Goal: Task Accomplishment & Management: Manage account settings

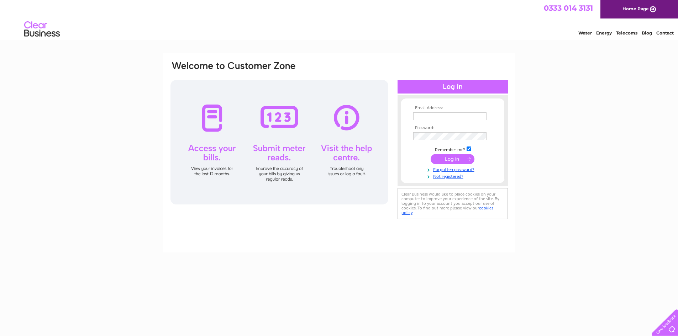
type input "[PERSON_NAME][EMAIL_ADDRESS][PERSON_NAME][DOMAIN_NAME]"
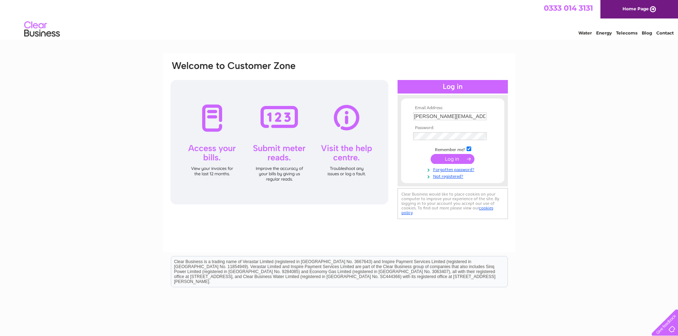
click at [449, 159] on input "submit" at bounding box center [453, 159] width 44 height 10
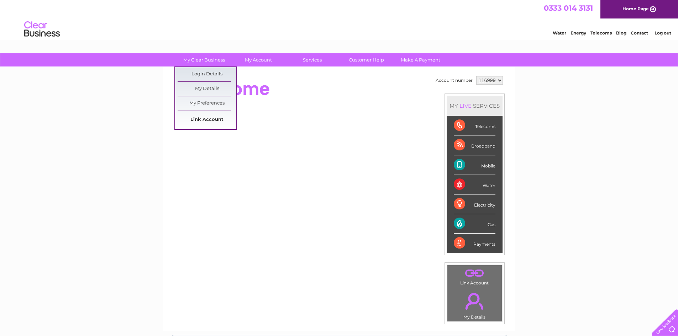
click at [194, 116] on link "Link Account" at bounding box center [207, 120] width 59 height 14
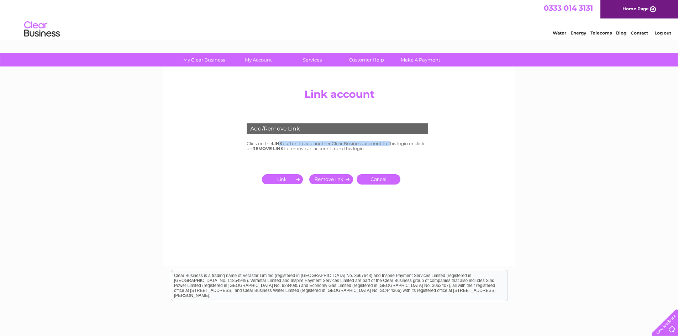
drag, startPoint x: 280, startPoint y: 143, endPoint x: 392, endPoint y: 145, distance: 111.1
click at [392, 145] on td "Click on the LINK button to add another Clear Business account to this login or…" at bounding box center [339, 147] width 189 height 14
drag, startPoint x: 324, startPoint y: 145, endPoint x: 406, endPoint y: 145, distance: 81.9
click at [406, 145] on td "Click on the LINK button to add another Clear Business account to this login or…" at bounding box center [339, 147] width 189 height 14
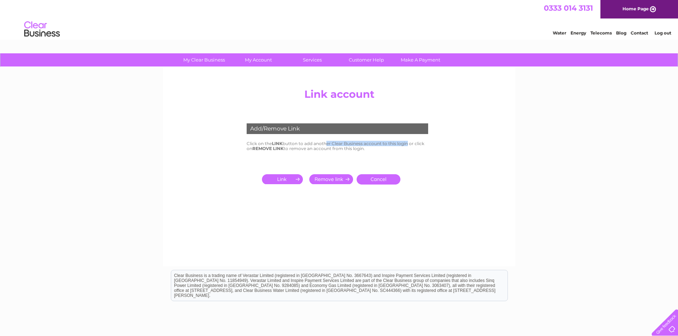
click at [406, 145] on td "Click on the LINK button to add another Clear Business account to this login or…" at bounding box center [339, 147] width 189 height 14
drag, startPoint x: 261, startPoint y: 147, endPoint x: 404, endPoint y: 156, distance: 142.6
click at [404, 156] on tbody "Add/Remove Link Click on the LINK button to add another Clear Business account …" at bounding box center [339, 152] width 189 height 72
click at [404, 156] on td "Cancel" at bounding box center [339, 170] width 189 height 35
drag, startPoint x: 340, startPoint y: 152, endPoint x: 309, endPoint y: 152, distance: 31.3
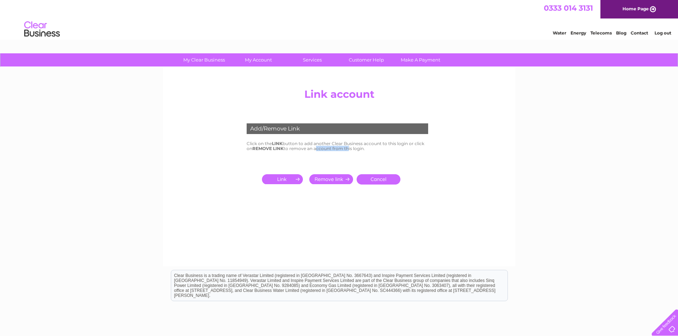
click at [310, 152] on td "Click on the LINK button to add another Clear Business account to this login or…" at bounding box center [339, 147] width 189 height 14
click at [309, 152] on td "Click on the LINK button to add another Clear Business account to this login or…" at bounding box center [339, 147] width 189 height 14
drag, startPoint x: 268, startPoint y: 149, endPoint x: 367, endPoint y: 149, distance: 98.9
click at [367, 149] on td "Click on the LINK button to add another Clear Business account to this login or…" at bounding box center [339, 147] width 189 height 14
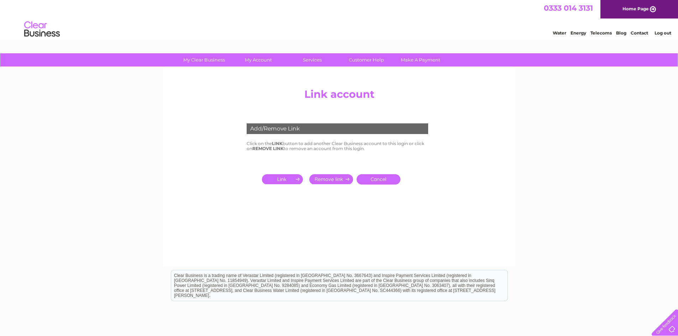
click at [275, 175] on input "submit" at bounding box center [284, 179] width 44 height 10
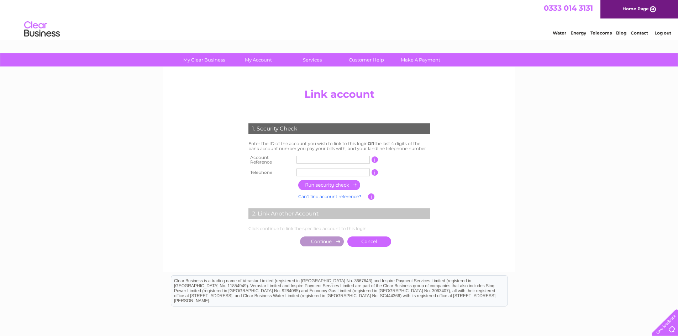
click at [314, 162] on input "text" at bounding box center [332, 160] width 73 height 8
click at [320, 159] on input "text" at bounding box center [332, 160] width 73 height 8
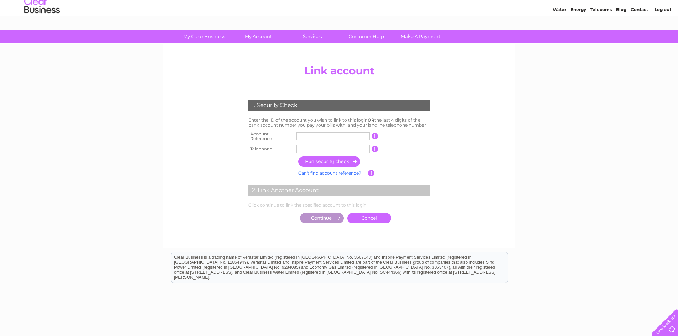
scroll to position [36, 0]
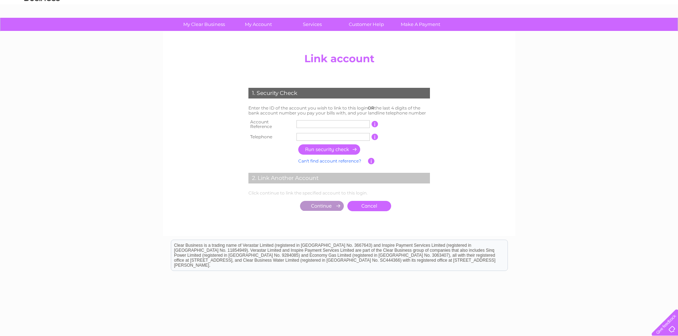
click at [329, 120] on input "text" at bounding box center [332, 124] width 73 height 8
drag, startPoint x: 244, startPoint y: 107, endPoint x: 334, endPoint y: 109, distance: 90.4
click at [334, 109] on div "1. Security Check Enter the ID of the account you wish to link to this login OR…" at bounding box center [339, 148] width 215 height 134
click at [334, 109] on td "Enter the ID of the account you wish to link to this login OR the last 4 digits…" at bounding box center [339, 111] width 185 height 14
click at [318, 137] on input "text" at bounding box center [332, 137] width 73 height 8
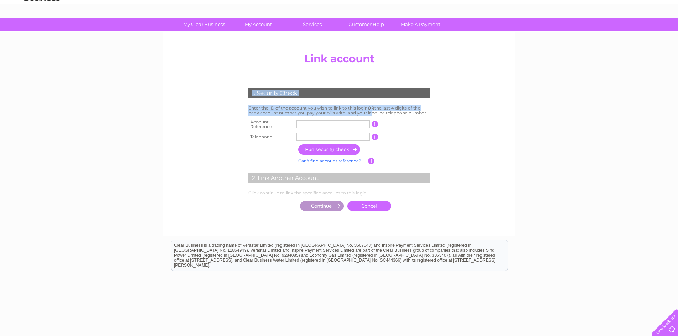
drag, startPoint x: 368, startPoint y: 117, endPoint x: 460, endPoint y: 114, distance: 91.9
click at [460, 114] on center "Add/Remove Link Click on the LINK button to add another Clear Business account …" at bounding box center [339, 139] width 339 height 180
drag, startPoint x: 460, startPoint y: 114, endPoint x: 285, endPoint y: 114, distance: 174.8
click at [285, 114] on center "Add/Remove Link Click on the LINK button to add another Clear Business account …" at bounding box center [339, 139] width 339 height 180
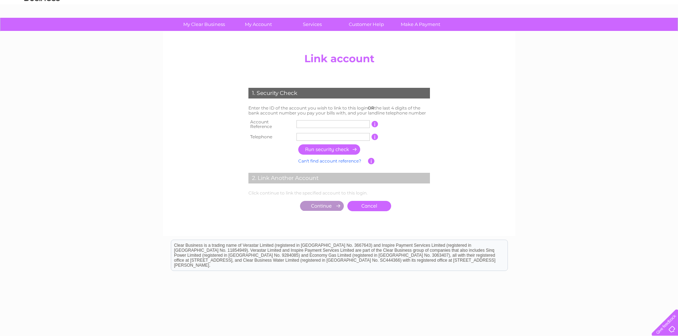
click at [285, 114] on td "Enter the ID of the account you wish to link to this login OR the last 4 digits…" at bounding box center [339, 111] width 185 height 14
drag, startPoint x: 261, startPoint y: 114, endPoint x: 437, endPoint y: 113, distance: 175.5
click at [436, 113] on div "1. Security Check Enter the ID of the account you wish to link to this login OR…" at bounding box center [339, 148] width 215 height 134
click at [437, 113] on div "1. Security Check Enter the ID of the account you wish to link to this login OR…" at bounding box center [339, 148] width 215 height 134
drag, startPoint x: 437, startPoint y: 113, endPoint x: 296, endPoint y: 112, distance: 140.2
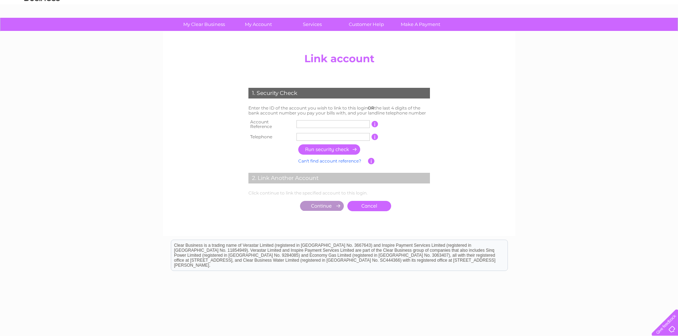
click at [296, 112] on div "1. Security Check Enter the ID of the account you wish to link to this login OR…" at bounding box center [339, 148] width 215 height 134
click at [296, 112] on td "Enter the ID of the account you wish to link to this login OR the last 4 digits…" at bounding box center [339, 111] width 185 height 14
drag, startPoint x: 296, startPoint y: 112, endPoint x: 455, endPoint y: 112, distance: 158.7
click at [455, 112] on center "Add/Remove Link Click on the LINK button to add another Clear Business account …" at bounding box center [339, 139] width 339 height 180
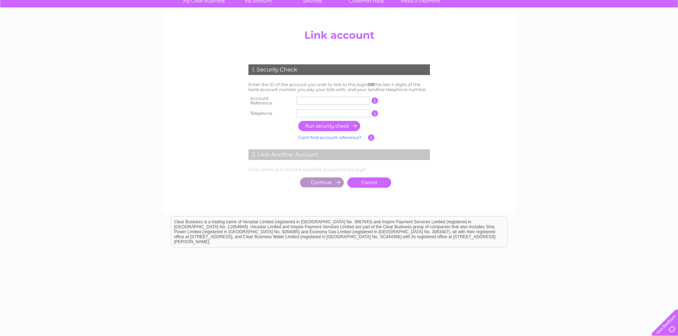
scroll to position [60, 0]
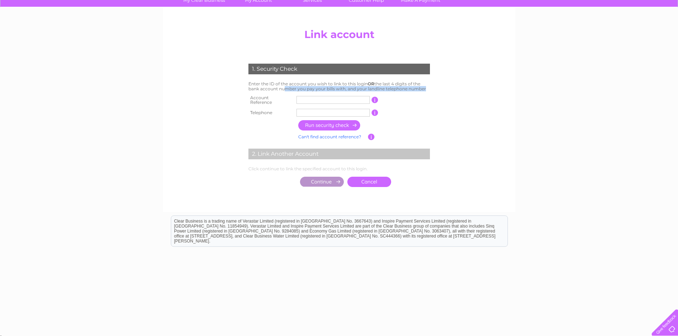
drag, startPoint x: 282, startPoint y: 91, endPoint x: 438, endPoint y: 94, distance: 156.3
click at [438, 94] on div "1. Security Check Enter the ID of the account you wish to link to this login OR…" at bounding box center [339, 124] width 215 height 134
drag, startPoint x: 377, startPoint y: 85, endPoint x: 416, endPoint y: 85, distance: 39.2
click at [413, 85] on td "Enter the ID of the account you wish to link to this login OR the last 4 digits…" at bounding box center [339, 87] width 185 height 14
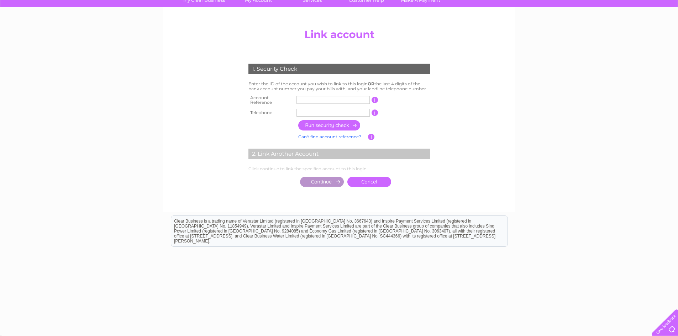
click at [416, 85] on td "Enter the ID of the account you wish to link to this login OR the last 4 digits…" at bounding box center [339, 87] width 185 height 14
drag, startPoint x: 259, startPoint y: 90, endPoint x: 445, endPoint y: 91, distance: 185.4
click at [445, 91] on div "1. Security Check Enter the ID of the account you wish to link to this login OR…" at bounding box center [339, 124] width 215 height 134
drag, startPoint x: 257, startPoint y: 83, endPoint x: 331, endPoint y: 83, distance: 74.4
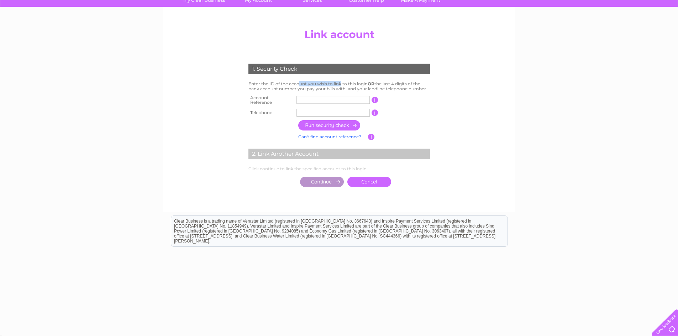
click at [329, 83] on td "Enter the ID of the account you wish to link to this login OR the last 4 digits…" at bounding box center [339, 87] width 185 height 14
click at [331, 83] on td "Enter the ID of the account you wish to link to this login OR the last 4 digits…" at bounding box center [339, 87] width 185 height 14
drag, startPoint x: 331, startPoint y: 83, endPoint x: 297, endPoint y: 85, distance: 33.9
click at [297, 85] on td "Enter the ID of the account you wish to link to this login OR the last 4 digits…" at bounding box center [339, 87] width 185 height 14
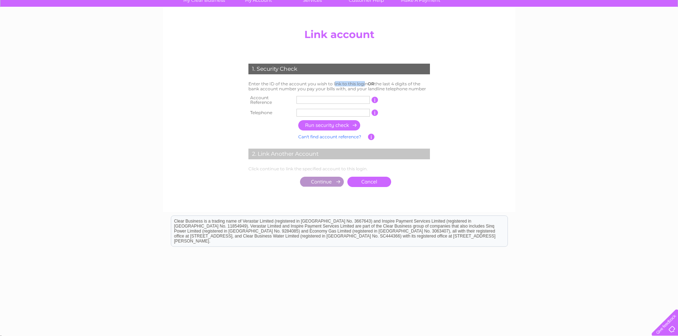
drag, startPoint x: 297, startPoint y: 85, endPoint x: 381, endPoint y: 85, distance: 83.6
click at [378, 85] on td "Enter the ID of the account you wish to link to this login OR the last 4 digits…" at bounding box center [339, 87] width 185 height 14
click at [381, 85] on td "Enter the ID of the account you wish to link to this login OR the last 4 digits…" at bounding box center [339, 87] width 185 height 14
drag, startPoint x: 381, startPoint y: 85, endPoint x: 322, endPoint y: 85, distance: 58.4
click at [322, 85] on td "Enter the ID of the account you wish to link to this login OR the last 4 digits…" at bounding box center [339, 87] width 185 height 14
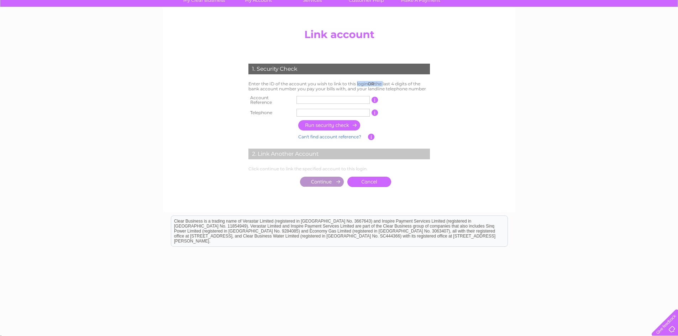
click at [322, 85] on td "Enter the ID of the account you wish to link to this login OR the last 4 digits…" at bounding box center [339, 87] width 185 height 14
drag, startPoint x: 322, startPoint y: 85, endPoint x: 390, endPoint y: 85, distance: 67.3
click at [389, 85] on td "Enter the ID of the account you wish to link to this login OR the last 4 digits…" at bounding box center [339, 87] width 185 height 14
click at [390, 85] on td "Enter the ID of the account you wish to link to this login OR the last 4 digits…" at bounding box center [339, 87] width 185 height 14
drag, startPoint x: 346, startPoint y: 84, endPoint x: 437, endPoint y: 84, distance: 91.5
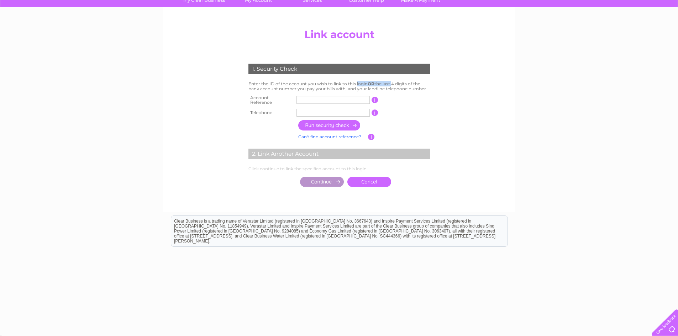
click at [437, 84] on div "1. Security Check Enter the ID of the account you wish to link to this login OR…" at bounding box center [339, 124] width 215 height 134
drag, startPoint x: 437, startPoint y: 84, endPoint x: 261, endPoint y: 84, distance: 176.9
click at [261, 84] on div "1. Security Check Enter the ID of the account you wish to link to this login OR…" at bounding box center [339, 124] width 215 height 134
click at [261, 84] on td "Enter the ID of the account you wish to link to this login OR the last 4 digits…" at bounding box center [339, 87] width 185 height 14
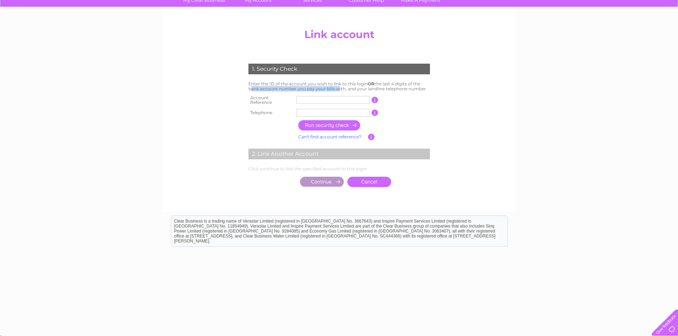
drag, startPoint x: 247, startPoint y: 90, endPoint x: 336, endPoint y: 90, distance: 89.0
click at [336, 90] on td "Enter the ID of the account you wish to link to this login OR the last 4 digits…" at bounding box center [339, 87] width 185 height 14
click at [311, 102] on input "text" at bounding box center [332, 100] width 73 height 8
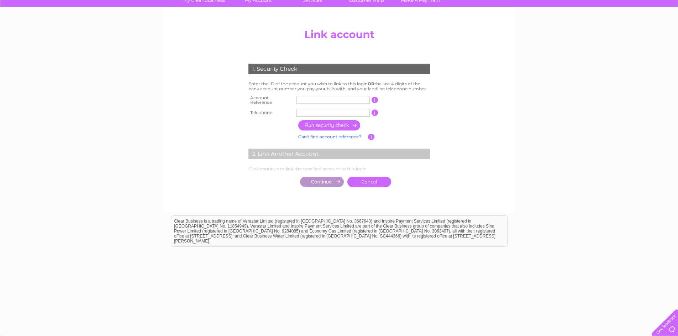
click at [316, 119] on td at bounding box center [363, 126] width 135 height 14
click at [374, 110] on input "button" at bounding box center [375, 113] width 7 height 6
click at [369, 135] on input "button" at bounding box center [371, 137] width 7 height 6
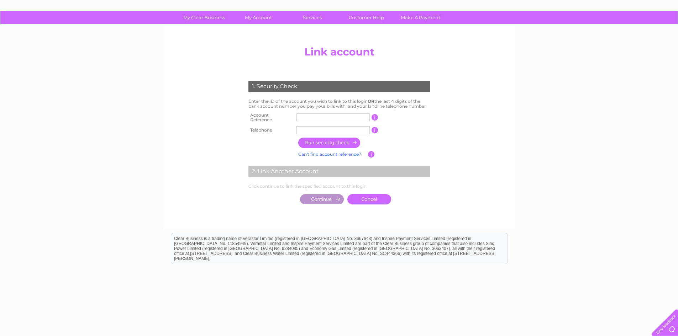
scroll to position [0, 0]
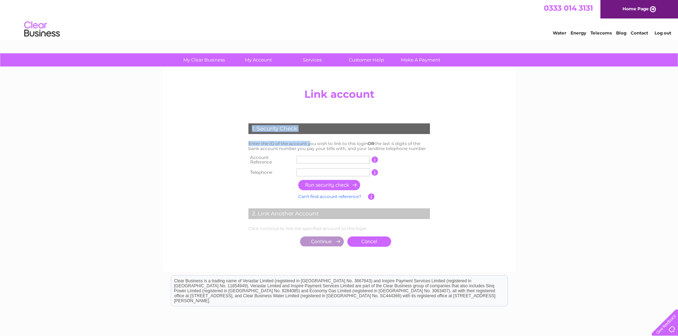
drag, startPoint x: 265, startPoint y: 144, endPoint x: 534, endPoint y: 144, distance: 268.7
click at [534, 144] on div "My Clear Business Login Details My Details My Preferences Link Account My Accou…" at bounding box center [339, 223] width 678 height 340
drag, startPoint x: 253, startPoint y: 146, endPoint x: 472, endPoint y: 146, distance: 218.2
click at [472, 146] on center "Add/Remove Link Click on the LINK button to add another Clear Business account …" at bounding box center [339, 175] width 339 height 180
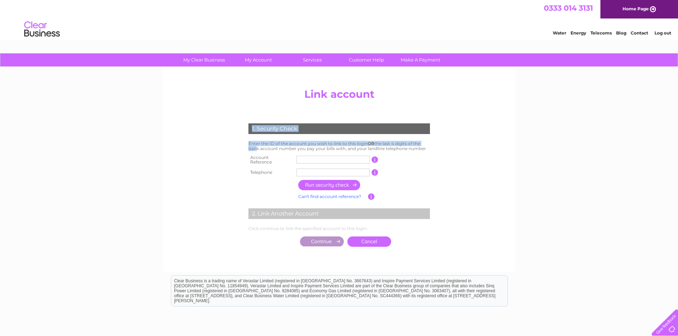
click at [472, 146] on center "Add/Remove Link Click on the LINK button to add another Clear Business account …" at bounding box center [339, 175] width 339 height 180
drag, startPoint x: 251, startPoint y: 146, endPoint x: 291, endPoint y: 145, distance: 40.2
click at [291, 145] on td "Enter the ID of the account you wish to link to this login OR the last 4 digits…" at bounding box center [339, 147] width 185 height 14
drag, startPoint x: 258, startPoint y: 145, endPoint x: 423, endPoint y: 145, distance: 165.5
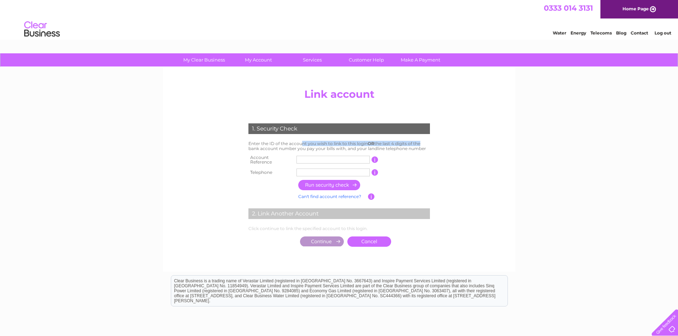
click at [423, 145] on td "Enter the ID of the account you wish to link to this login OR the last 4 digits…" at bounding box center [339, 147] width 185 height 14
drag, startPoint x: 423, startPoint y: 145, endPoint x: 340, endPoint y: 146, distance: 83.6
click at [344, 146] on td "Enter the ID of the account you wish to link to this login OR the last 4 digits…" at bounding box center [339, 147] width 185 height 14
click at [340, 146] on td "Enter the ID of the account you wish to link to this login OR the last 4 digits…" at bounding box center [339, 147] width 185 height 14
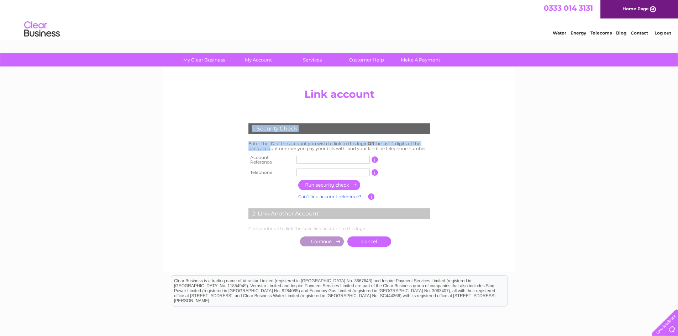
drag, startPoint x: 267, startPoint y: 148, endPoint x: 461, endPoint y: 148, distance: 194.0
click at [461, 148] on center "Add/Remove Link Click on the LINK button to add another Clear Business account …" at bounding box center [339, 175] width 339 height 180
drag, startPoint x: 461, startPoint y: 148, endPoint x: 261, endPoint y: 150, distance: 200.0
click at [261, 150] on center "Add/Remove Link Click on the LINK button to add another Clear Business account …" at bounding box center [339, 175] width 339 height 180
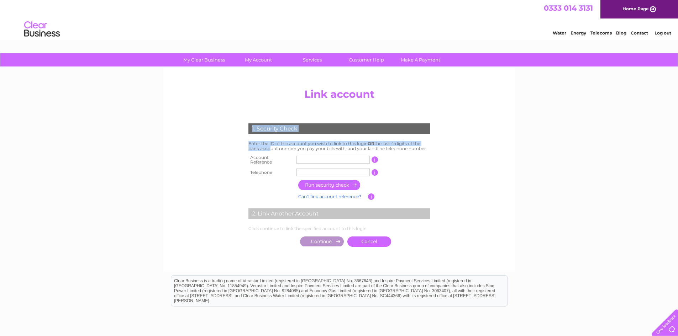
click at [261, 150] on td "Enter the ID of the account you wish to link to this login OR the last 4 digits…" at bounding box center [339, 147] width 185 height 14
click at [314, 171] on input "text" at bounding box center [332, 173] width 73 height 8
click at [308, 212] on div "2. Link Another Account" at bounding box center [339, 214] width 182 height 11
drag, startPoint x: 431, startPoint y: 221, endPoint x: 437, endPoint y: 221, distance: 5.7
click at [437, 221] on div "1. Security Check Enter the ID of the account you wish to link to this login OR…" at bounding box center [339, 183] width 215 height 134
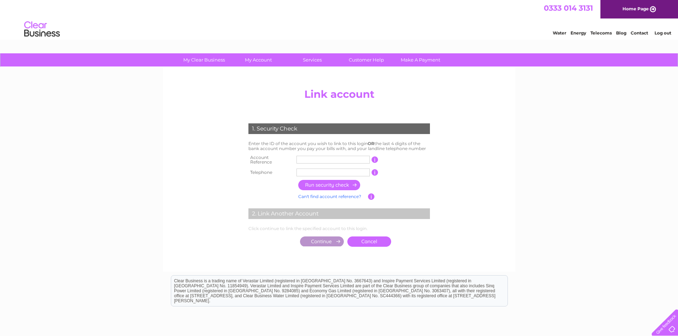
click at [437, 221] on div "1. Security Check Enter the ID of the account you wish to link to this login OR…" at bounding box center [339, 183] width 215 height 134
